Goal: Go to known website: Access a specific website the user already knows

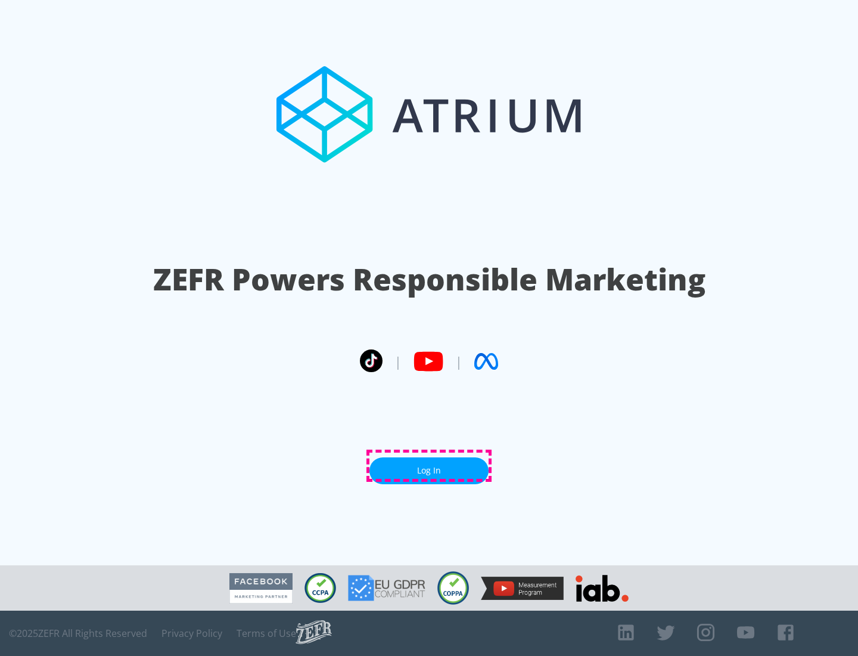
click at [429, 465] on link "Log In" at bounding box center [429, 470] width 119 height 27
